Goal: Task Accomplishment & Management: Use online tool/utility

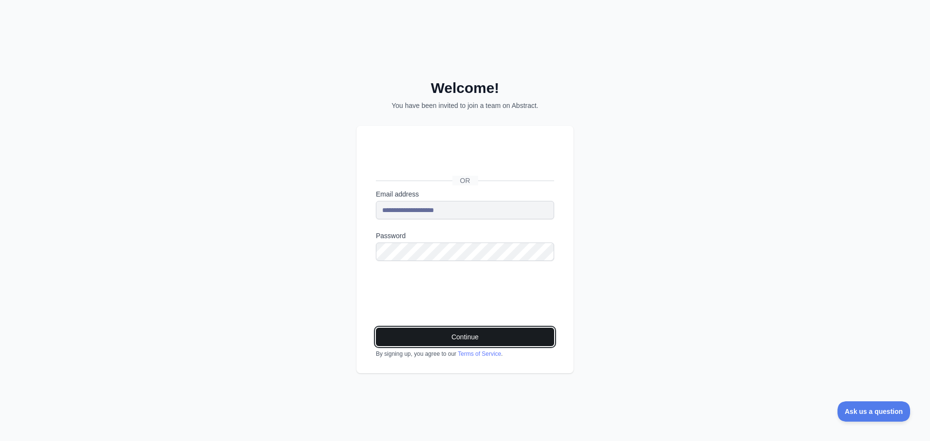
click at [468, 335] on button "Continue" at bounding box center [465, 337] width 178 height 18
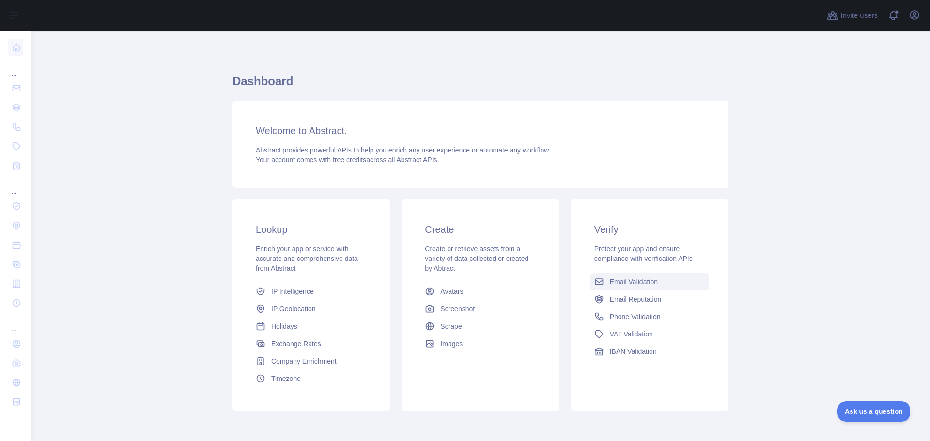
click at [651, 283] on span "Email Validation" at bounding box center [634, 282] width 48 height 10
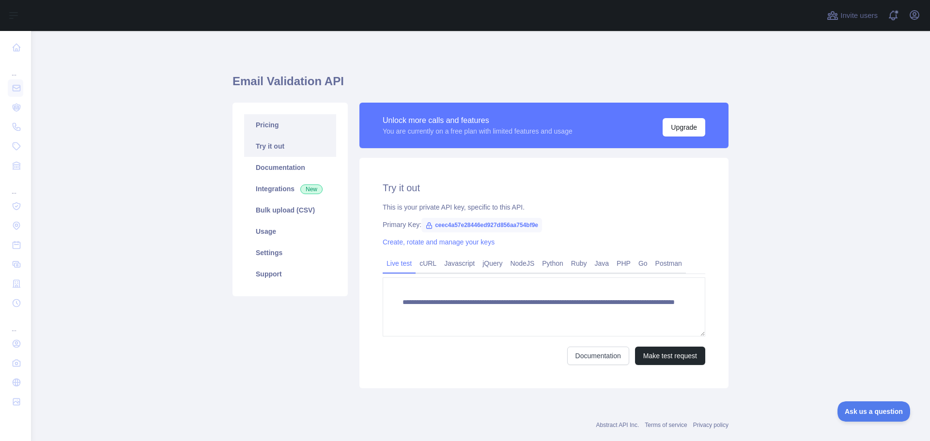
click at [255, 126] on link "Pricing" at bounding box center [290, 124] width 92 height 21
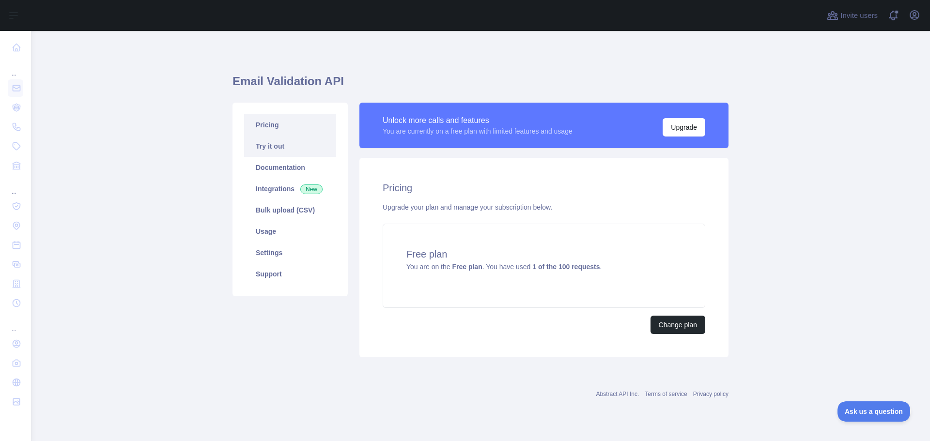
click at [271, 149] on link "Try it out" at bounding box center [290, 146] width 92 height 21
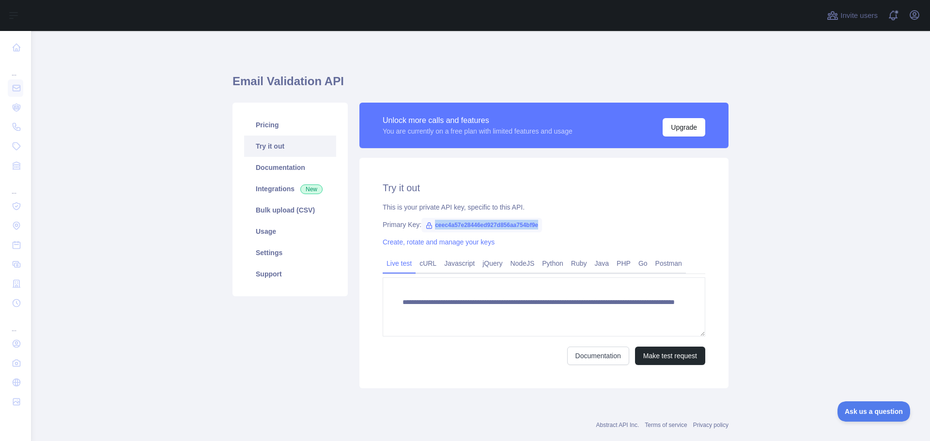
drag, startPoint x: 431, startPoint y: 226, endPoint x: 533, endPoint y: 227, distance: 102.7
click at [533, 227] on span "ceec4a57e28446ed927d856aa754bf9e" at bounding box center [482, 225] width 121 height 15
click at [427, 225] on icon at bounding box center [429, 226] width 5 height 6
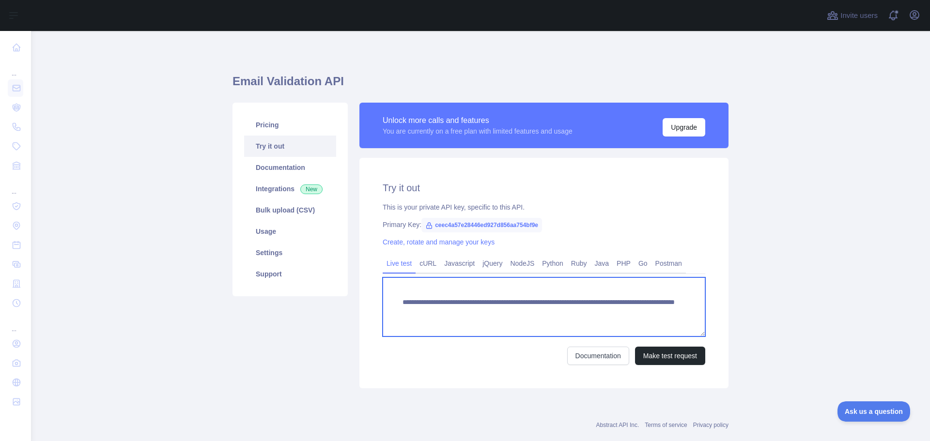
drag, startPoint x: 632, startPoint y: 314, endPoint x: 399, endPoint y: 303, distance: 233.3
click at [399, 303] on textarea "**********" at bounding box center [544, 307] width 323 height 59
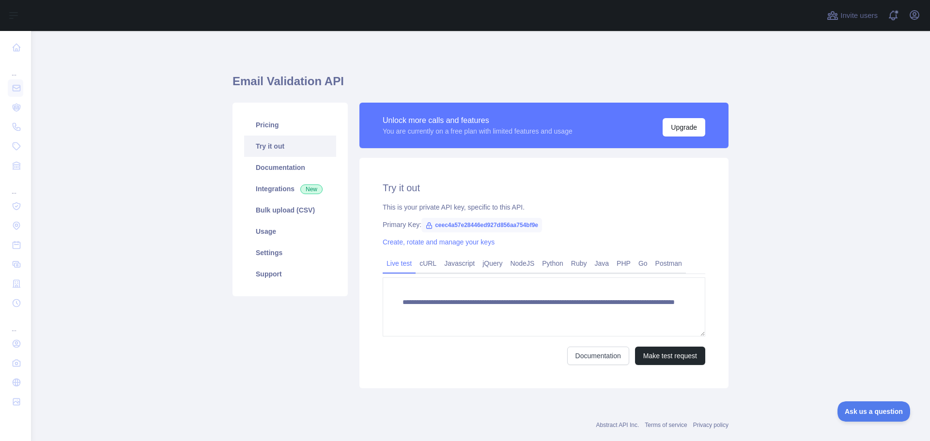
click at [775, 91] on main "**********" at bounding box center [480, 236] width 899 height 410
click at [290, 198] on link "Integrations New" at bounding box center [290, 188] width 92 height 21
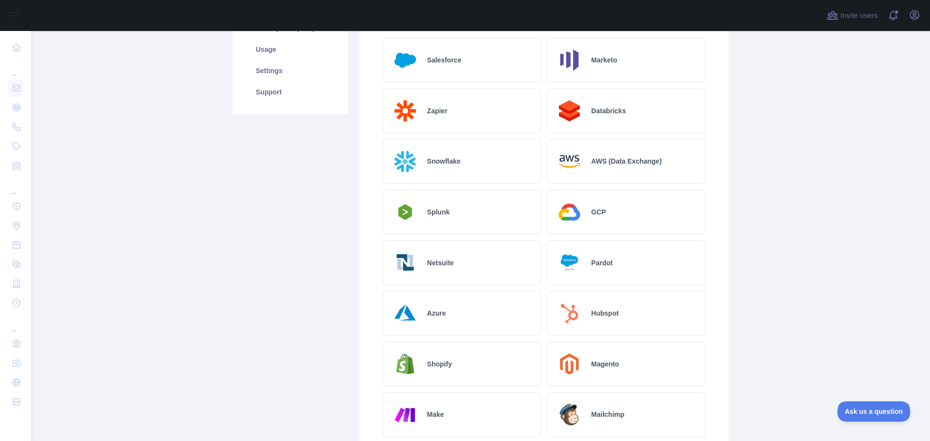
scroll to position [97, 0]
